Goal: Navigation & Orientation: Find specific page/section

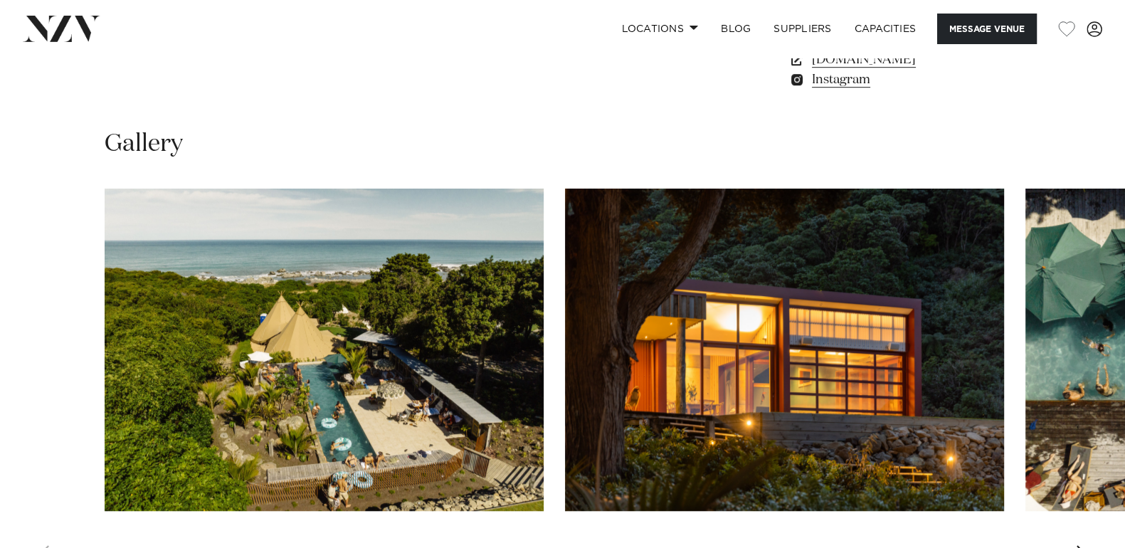
scroll to position [1244, 0]
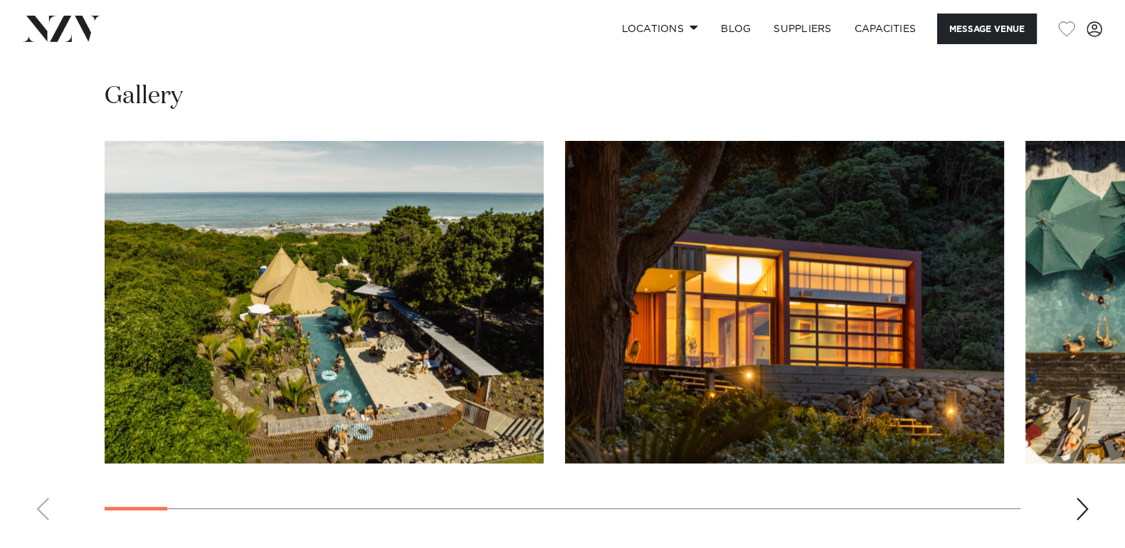
click at [1081, 509] on div "Next slide" at bounding box center [1082, 508] width 14 height 23
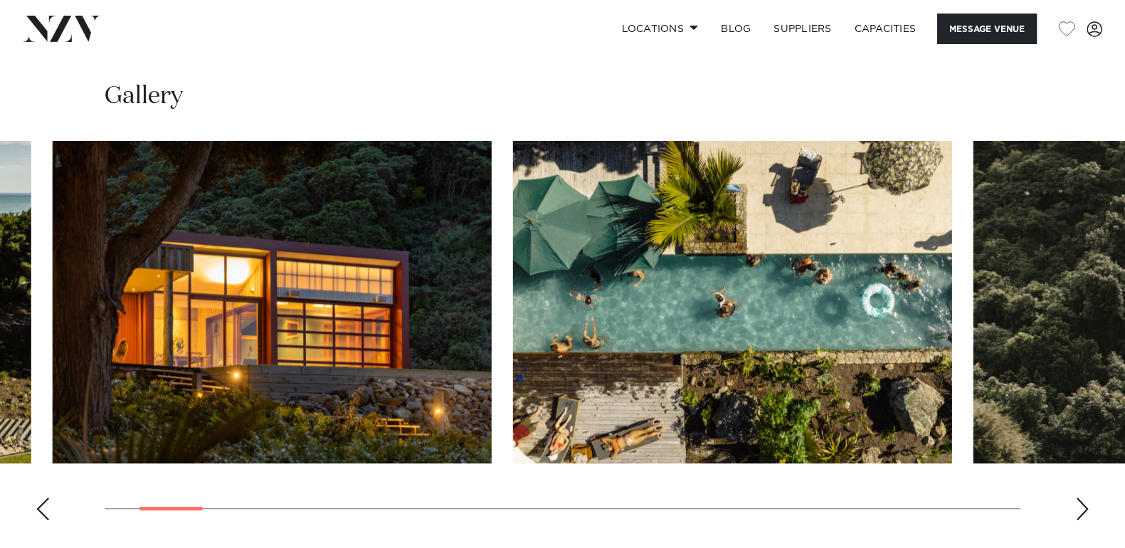
click at [1000, 532] on div "Canterbury Black [PERSON_NAME] Message Venue Canterbury Black [PERSON_NAME] Nes…" at bounding box center [562, 136] width 1125 height 2645
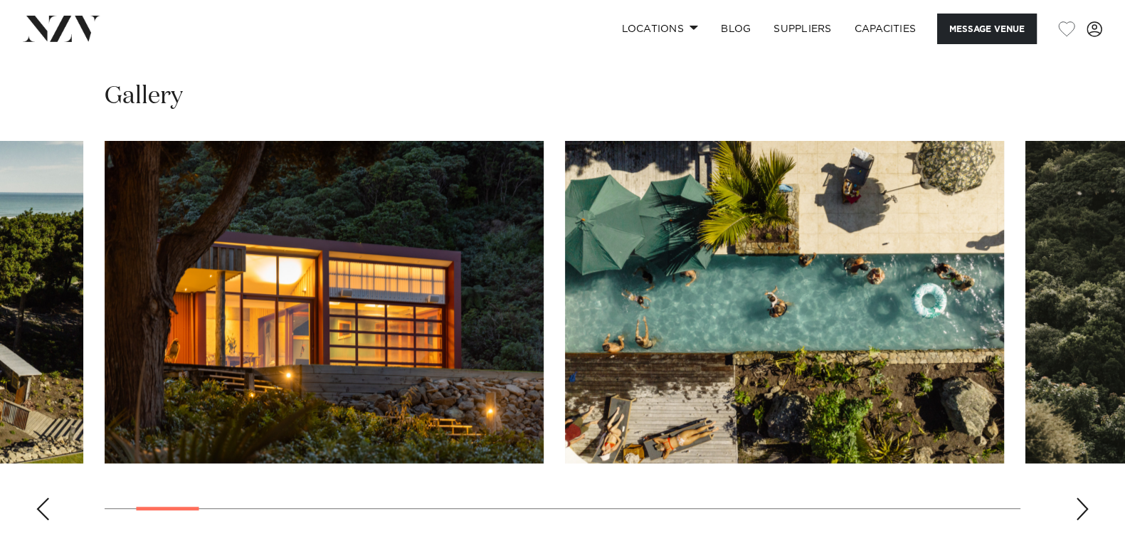
click at [1078, 505] on div "Next slide" at bounding box center [1082, 508] width 14 height 23
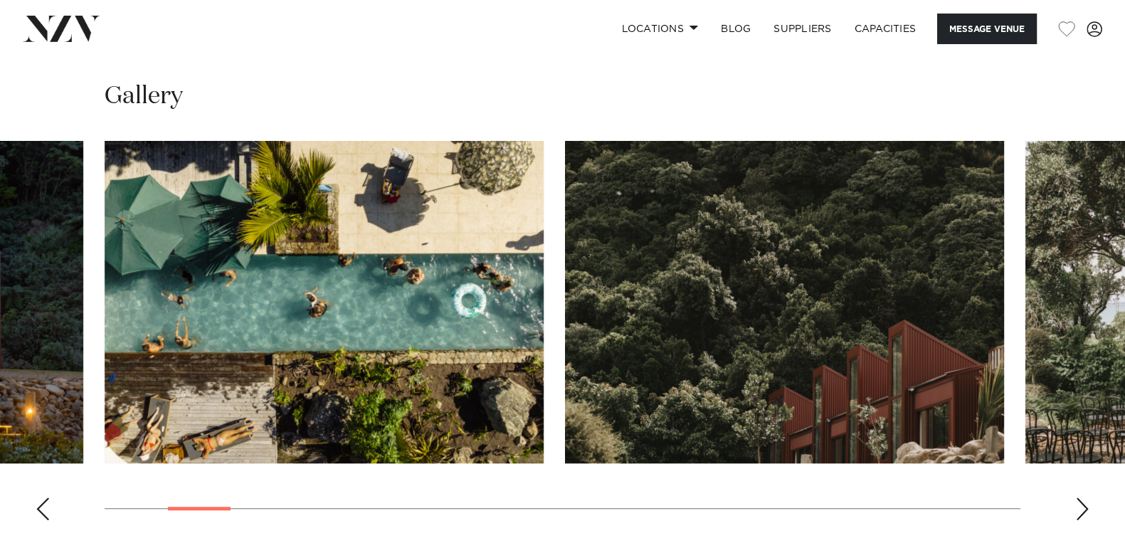
click at [1084, 507] on div "Next slide" at bounding box center [1082, 508] width 14 height 23
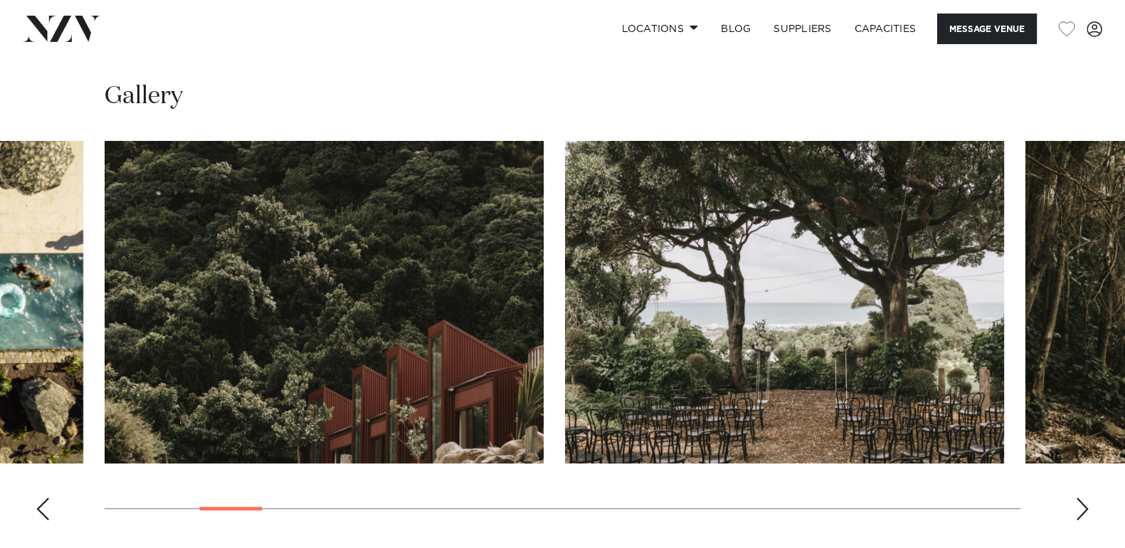
click at [1084, 507] on div "Next slide" at bounding box center [1082, 508] width 14 height 23
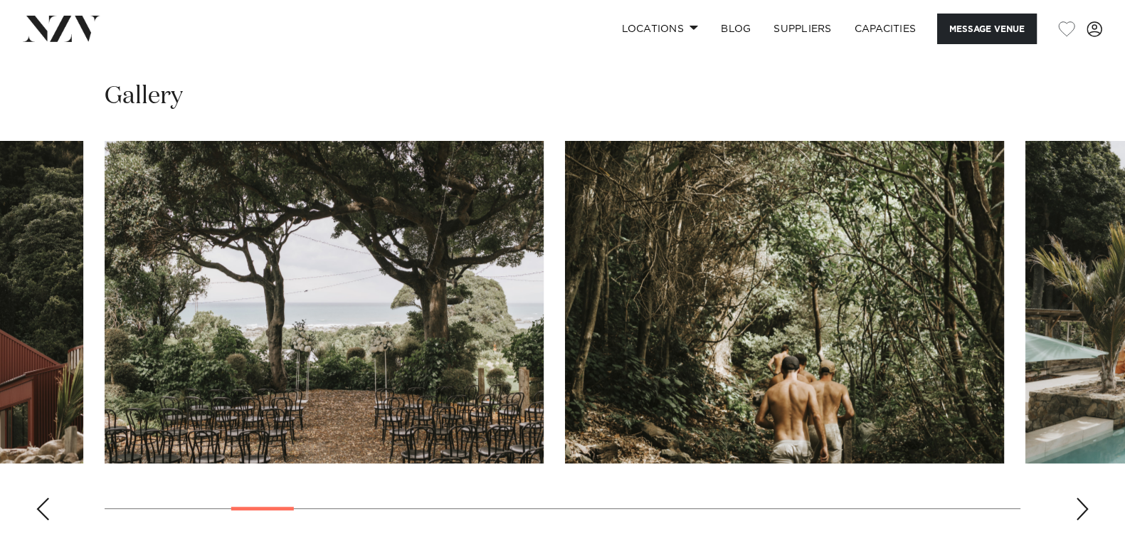
click at [1085, 509] on div "Next slide" at bounding box center [1082, 508] width 14 height 23
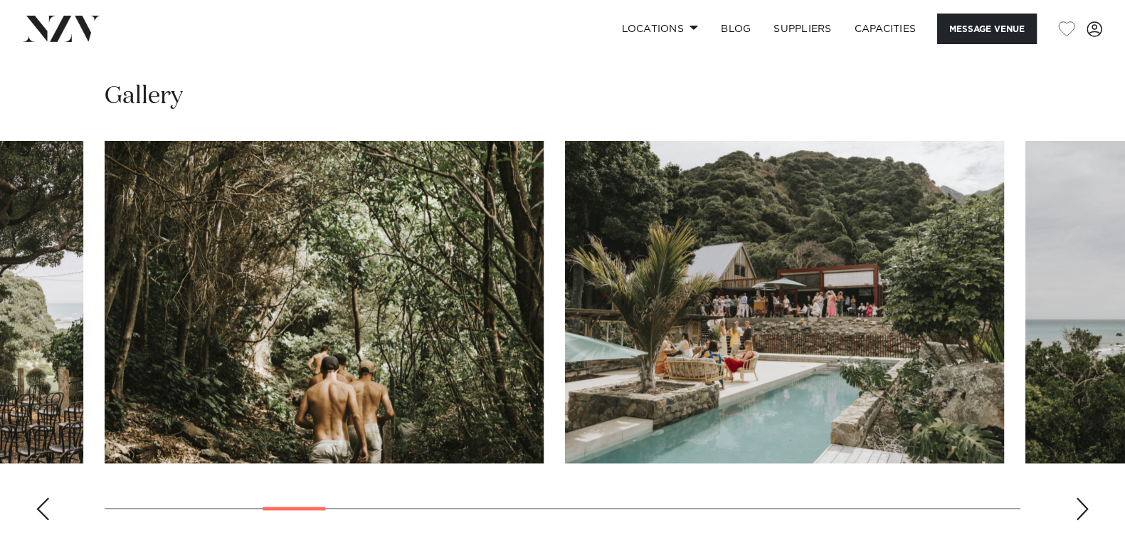
click at [1085, 509] on div "Next slide" at bounding box center [1082, 508] width 14 height 23
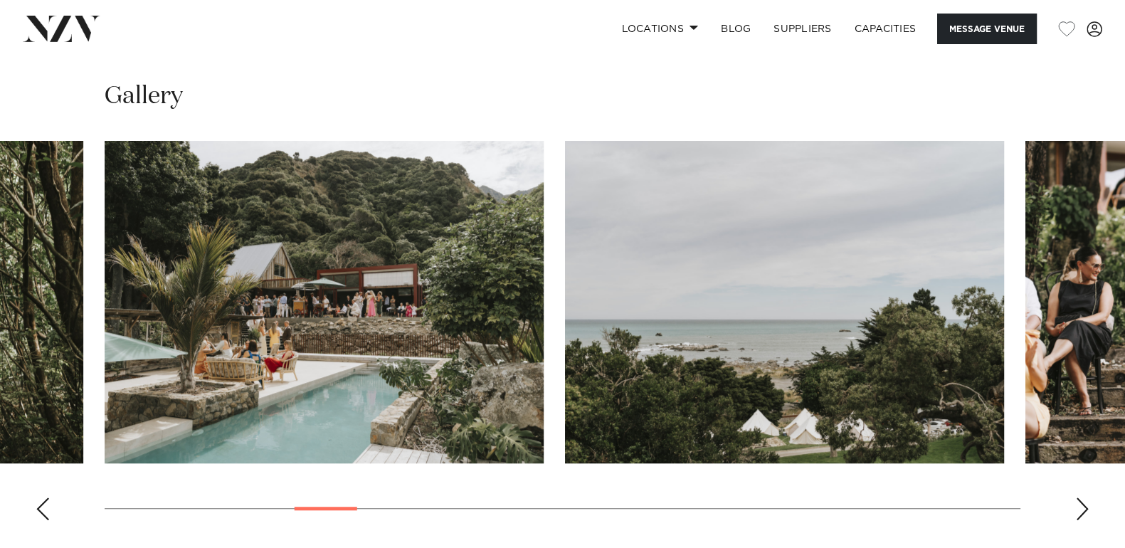
click at [1085, 509] on div "Next slide" at bounding box center [1082, 508] width 14 height 23
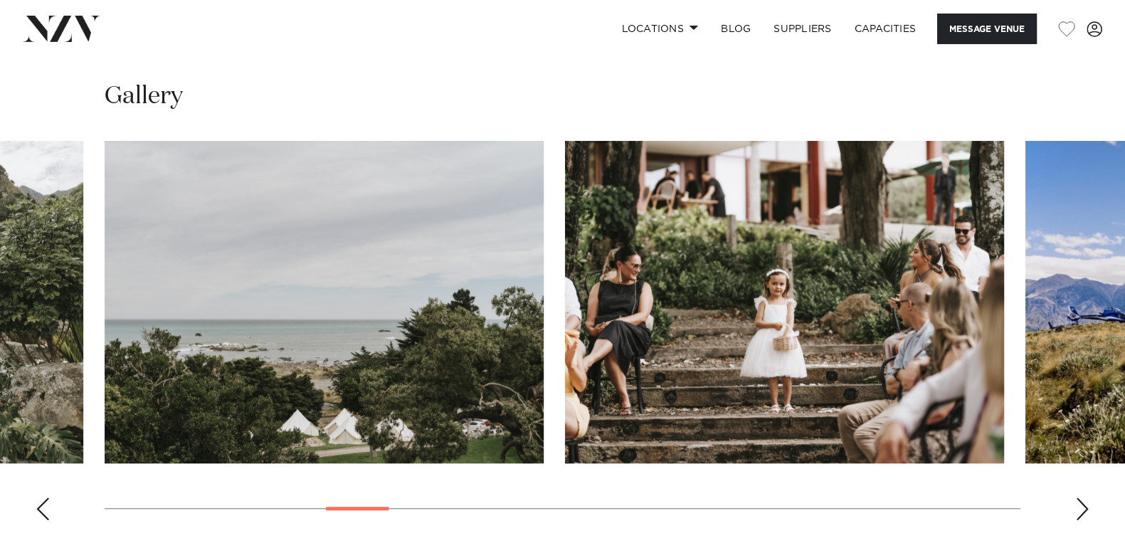
click at [1085, 509] on div "Next slide" at bounding box center [1082, 508] width 14 height 23
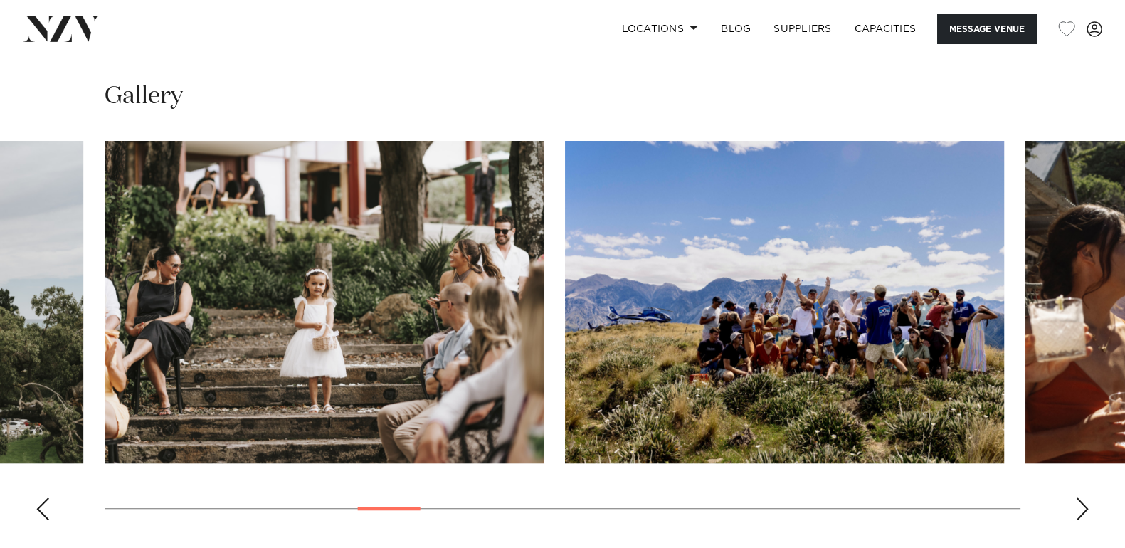
click at [1086, 511] on div "Next slide" at bounding box center [1082, 508] width 14 height 23
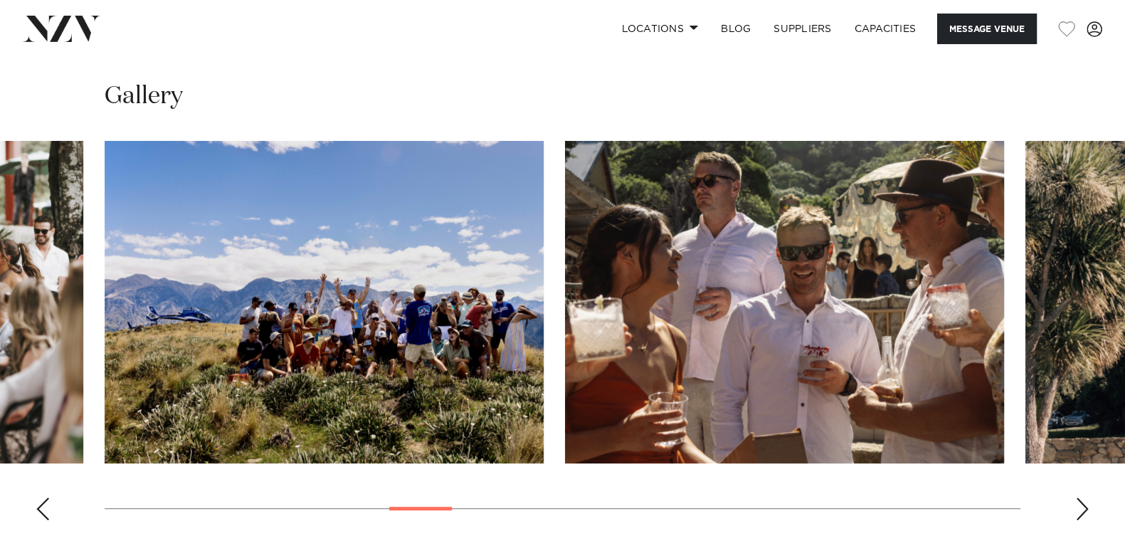
click at [1086, 511] on div "Next slide" at bounding box center [1082, 508] width 14 height 23
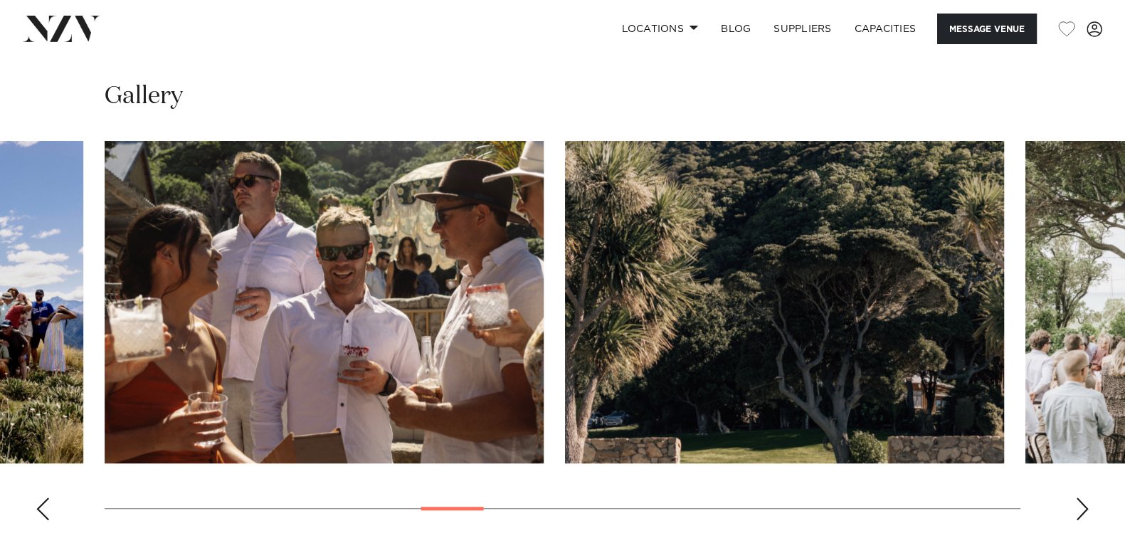
click at [1086, 511] on div "Next slide" at bounding box center [1082, 508] width 14 height 23
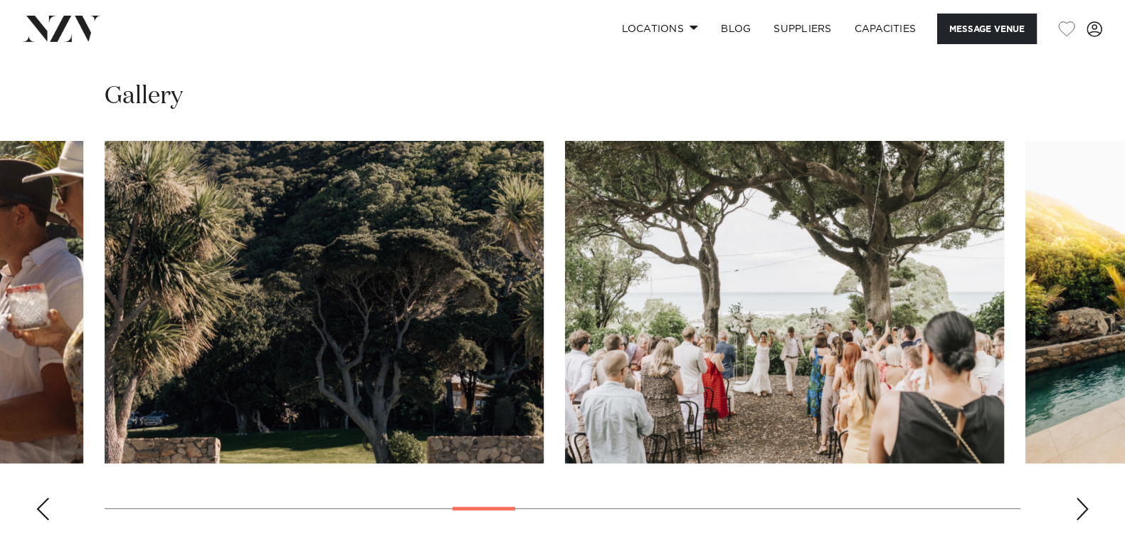
click at [1088, 511] on div "Next slide" at bounding box center [1082, 508] width 14 height 23
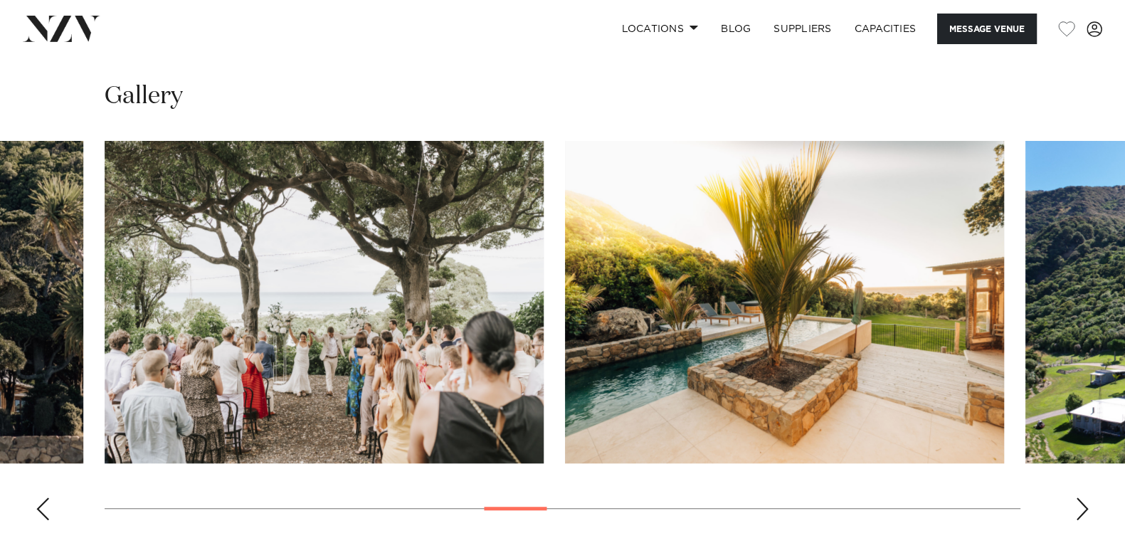
click at [1085, 513] on div "Next slide" at bounding box center [1082, 508] width 14 height 23
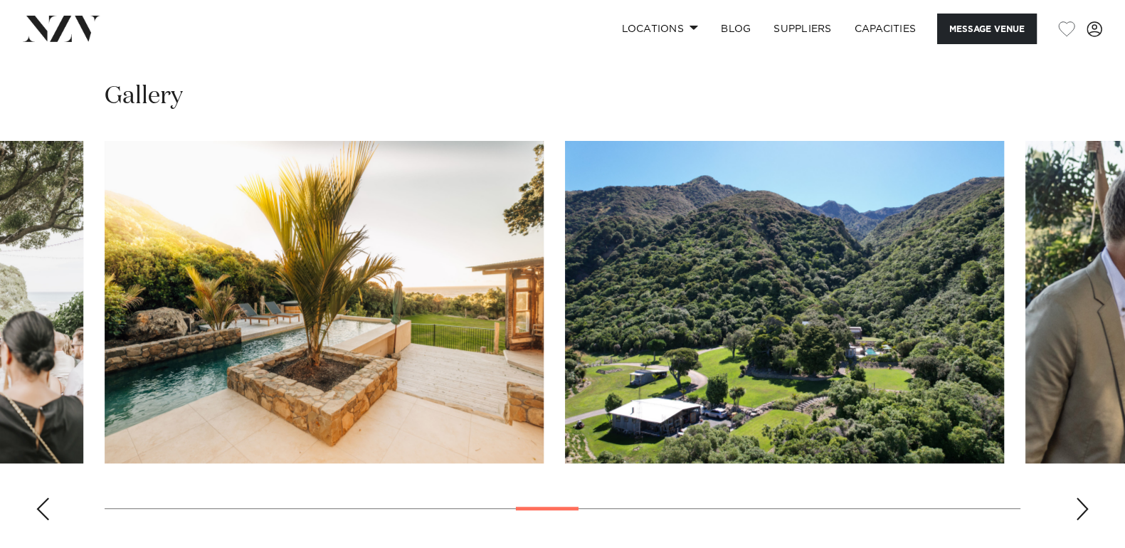
click at [1088, 512] on div "Next slide" at bounding box center [1082, 508] width 14 height 23
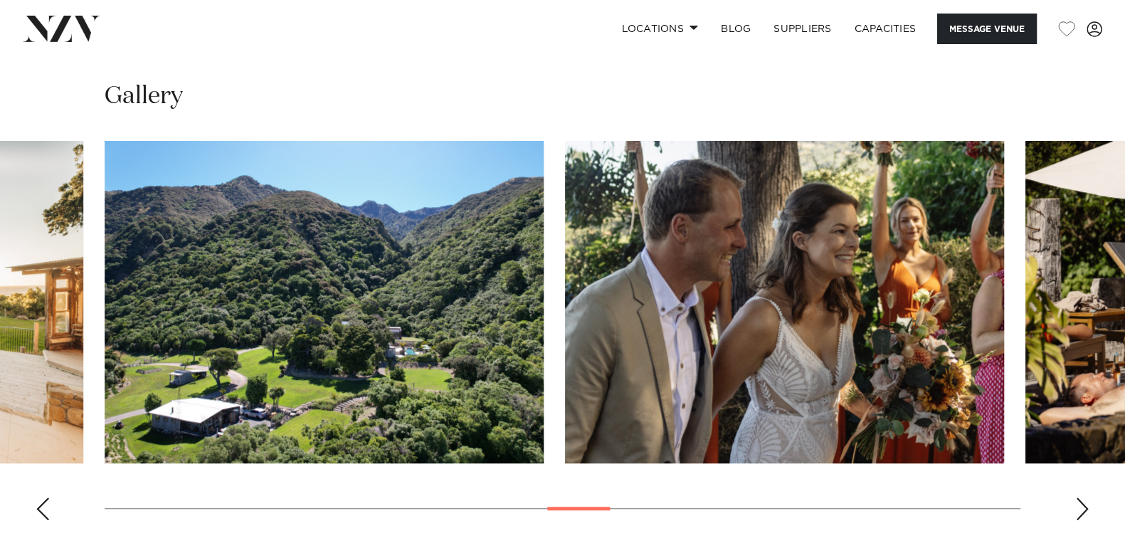
click at [1086, 512] on div "Next slide" at bounding box center [1082, 508] width 14 height 23
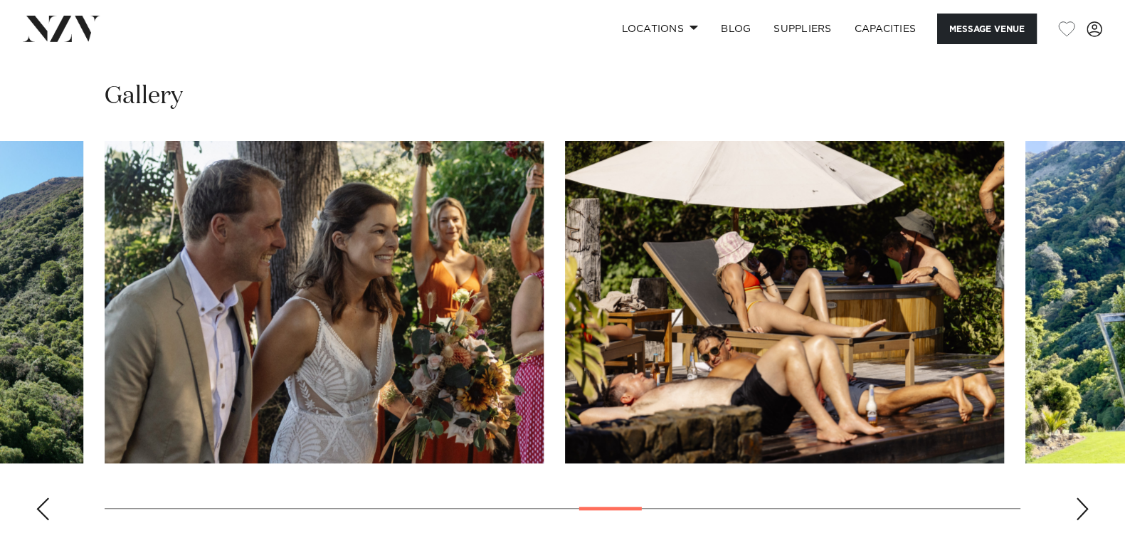
click at [1086, 512] on div "Next slide" at bounding box center [1082, 508] width 14 height 23
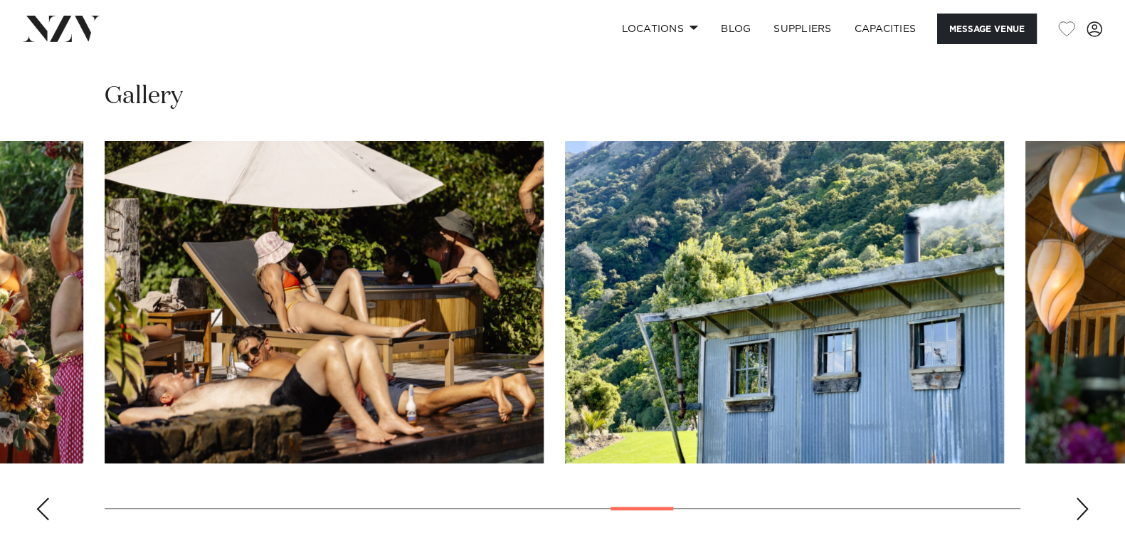
click at [1086, 512] on div "Next slide" at bounding box center [1082, 508] width 14 height 23
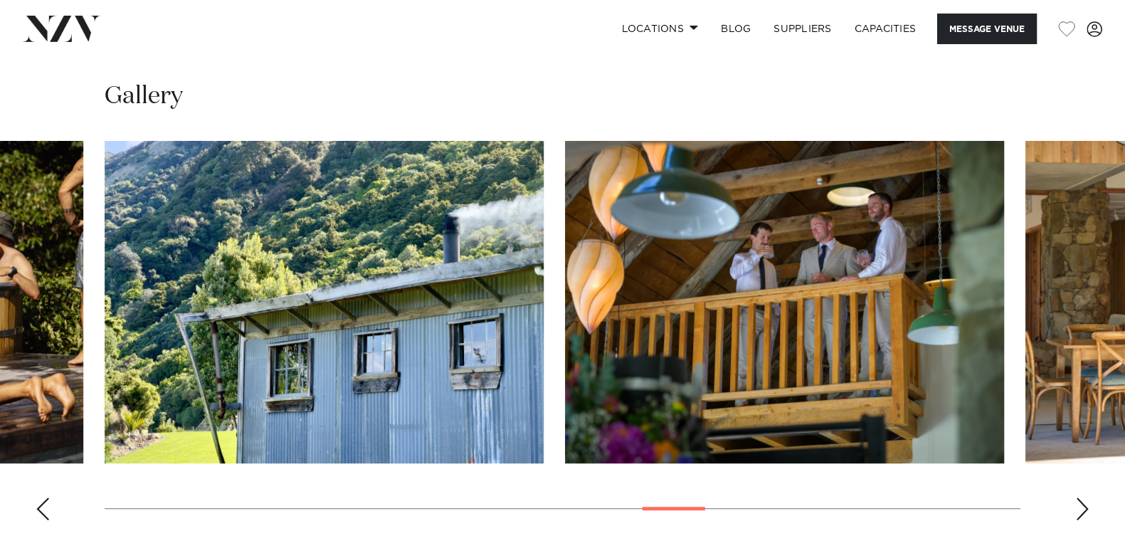
click at [1088, 511] on div "Next slide" at bounding box center [1082, 508] width 14 height 23
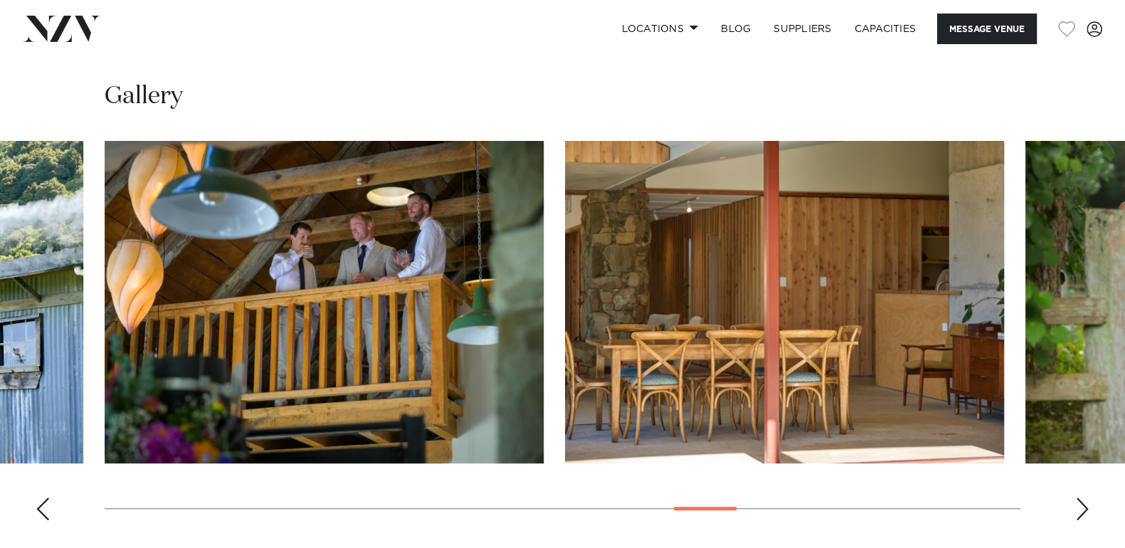
click at [1085, 511] on div "Next slide" at bounding box center [1082, 508] width 14 height 23
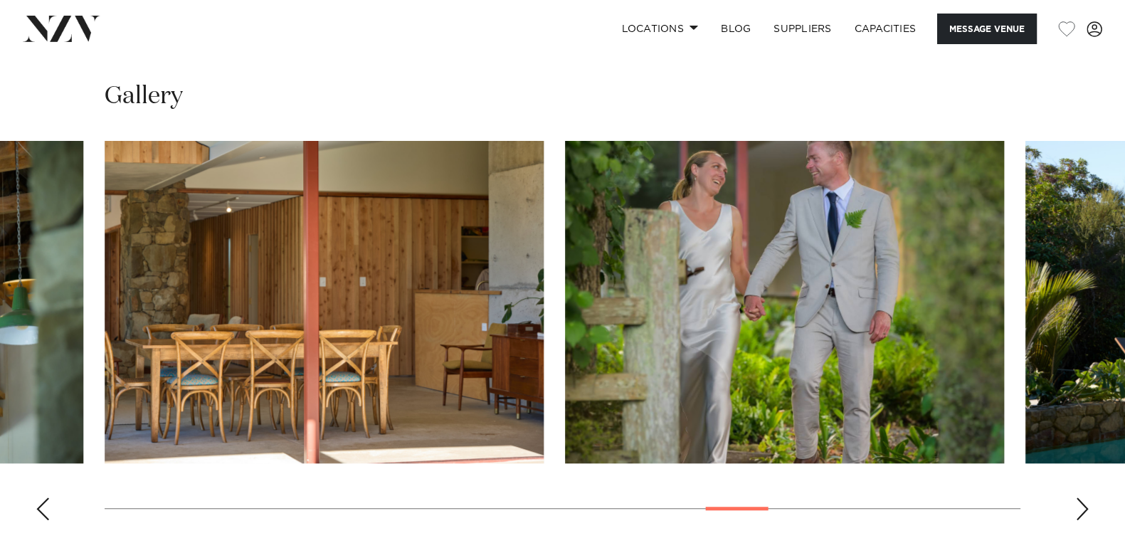
click at [1085, 511] on div "Next slide" at bounding box center [1082, 508] width 14 height 23
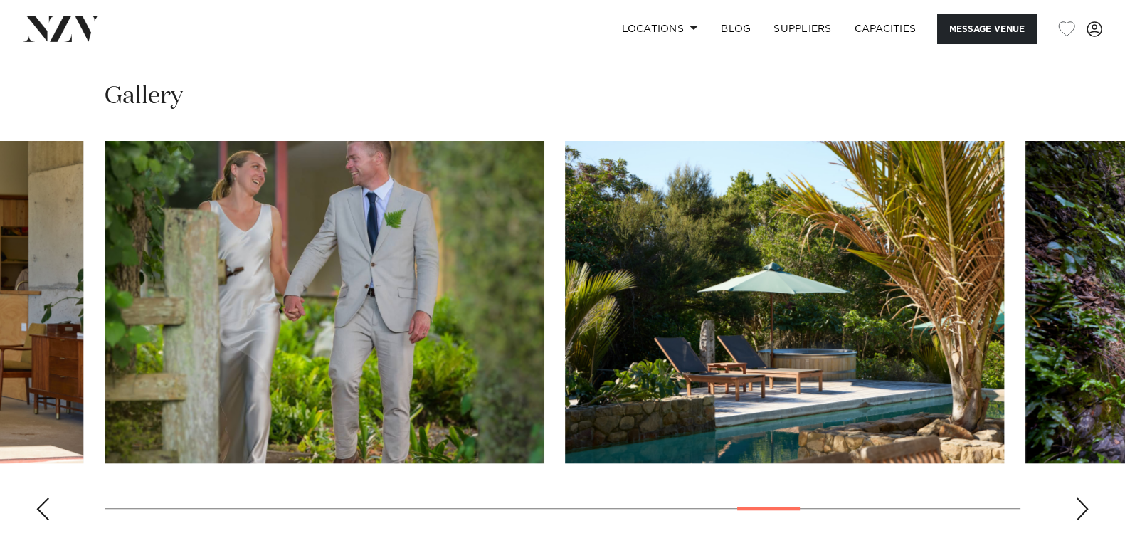
click at [1085, 510] on div "Next slide" at bounding box center [1082, 508] width 14 height 23
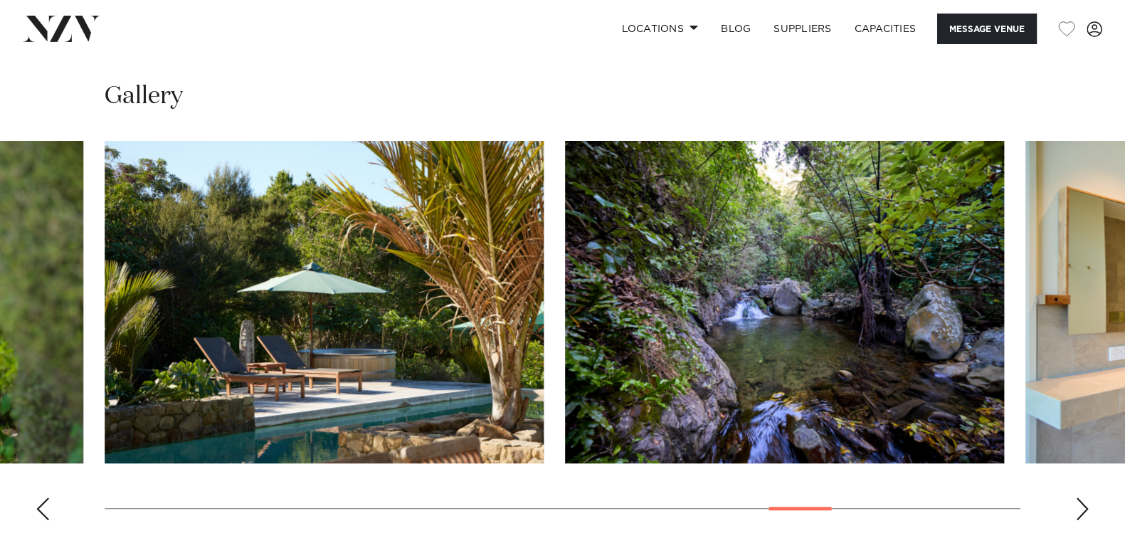
click at [1087, 511] on div "Next slide" at bounding box center [1082, 508] width 14 height 23
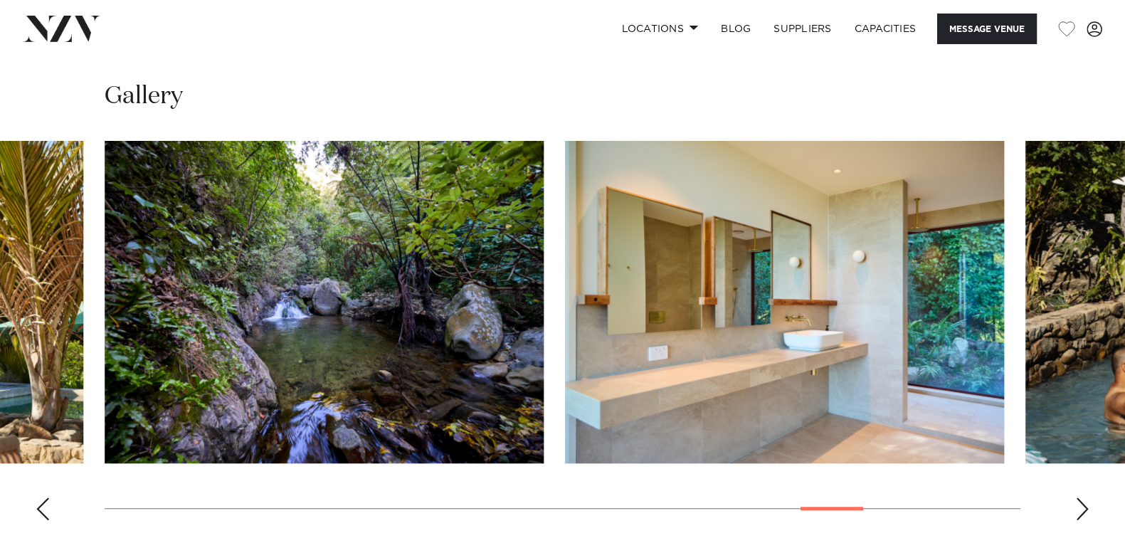
click at [1088, 511] on div "Next slide" at bounding box center [1082, 508] width 14 height 23
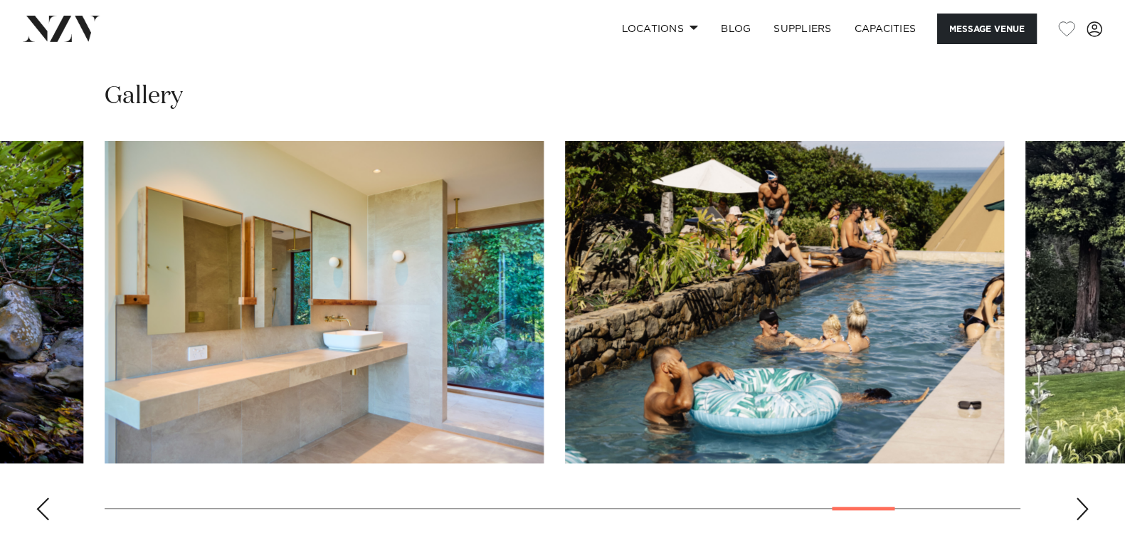
click at [1088, 511] on div "Next slide" at bounding box center [1082, 508] width 14 height 23
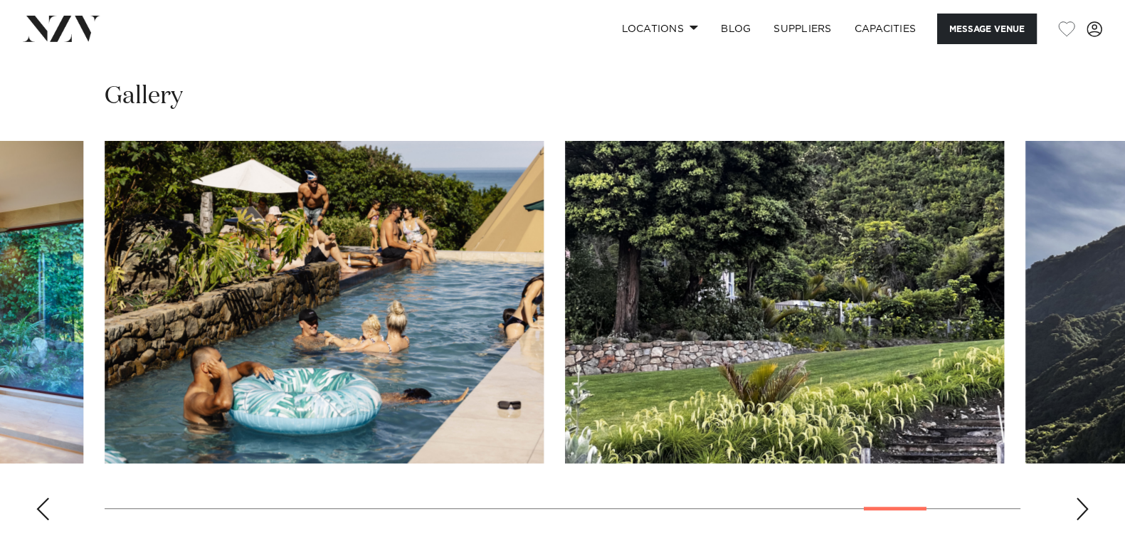
click at [1090, 511] on swiper-container at bounding box center [562, 336] width 1125 height 390
click at [1080, 507] on div "Next slide" at bounding box center [1082, 508] width 14 height 23
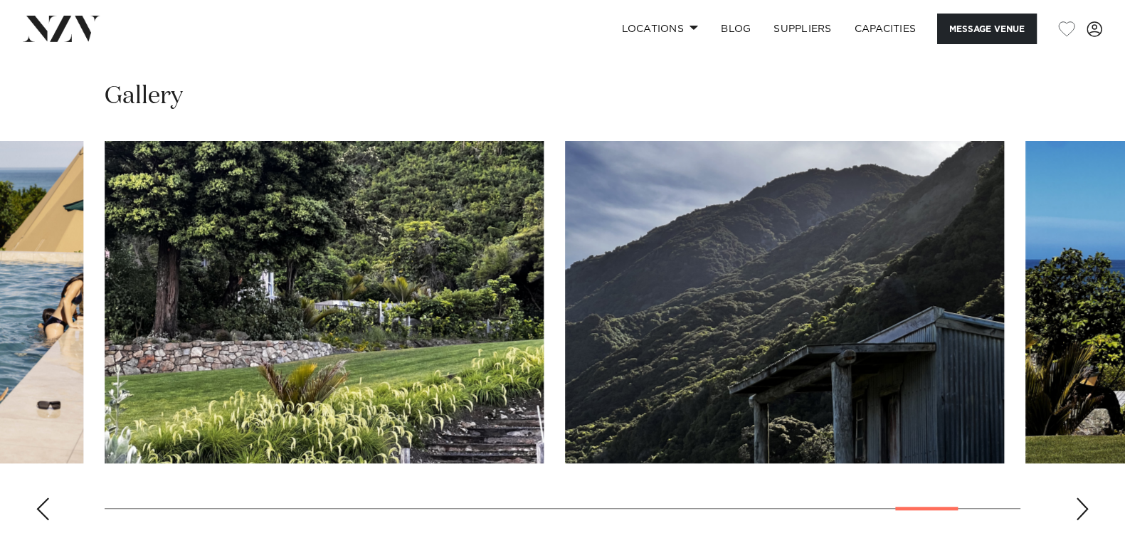
click at [1084, 505] on div "Next slide" at bounding box center [1082, 508] width 14 height 23
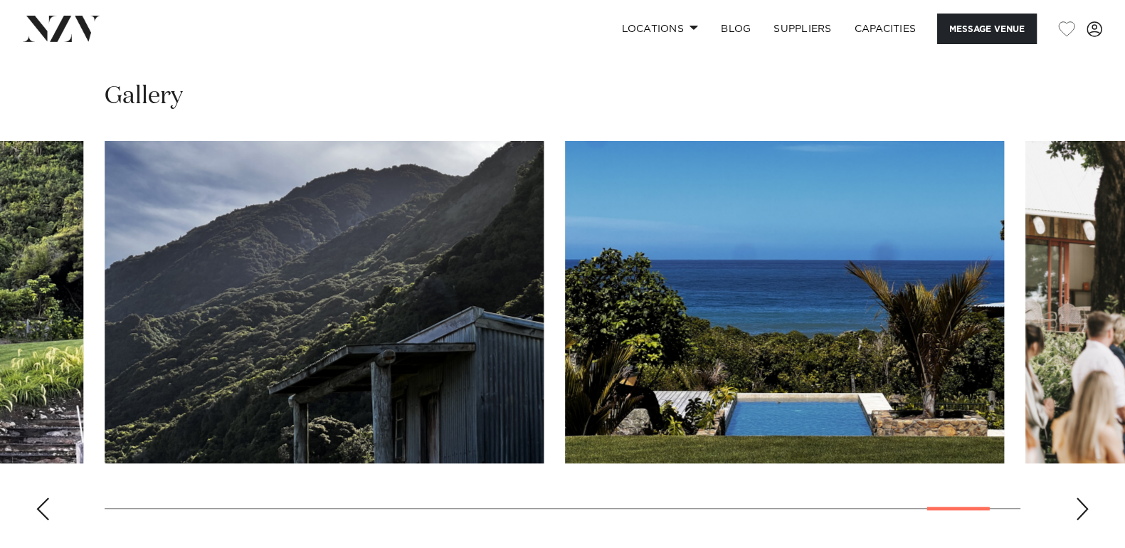
click at [1085, 505] on div "Next slide" at bounding box center [1082, 508] width 14 height 23
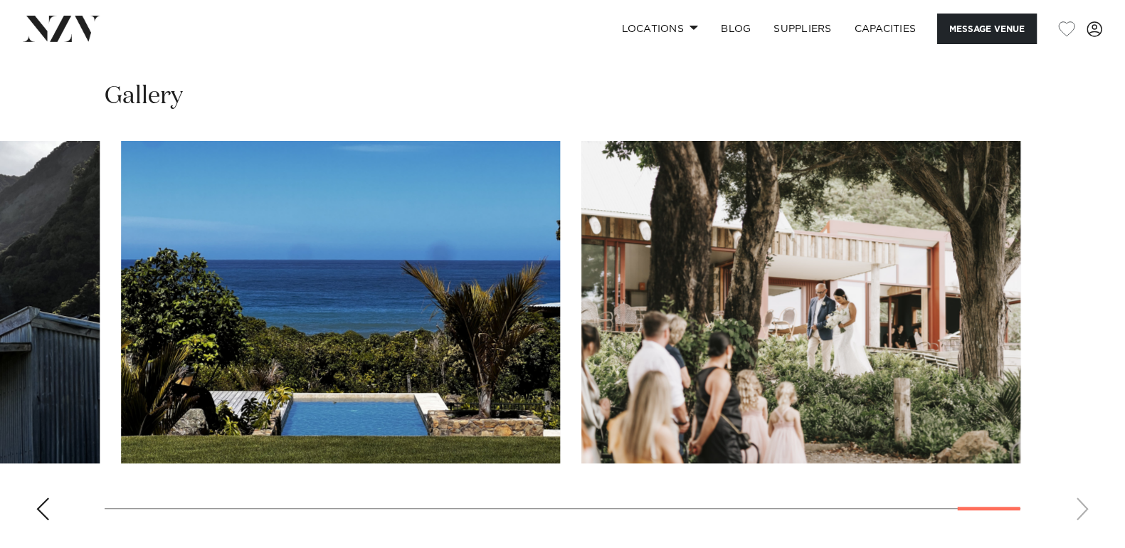
click at [1085, 506] on swiper-container at bounding box center [562, 336] width 1125 height 390
click at [693, 23] on link "Locations" at bounding box center [660, 29] width 100 height 31
